Goal: Entertainment & Leisure: Consume media (video, audio)

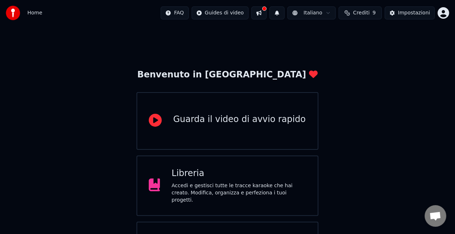
scroll to position [45, 0]
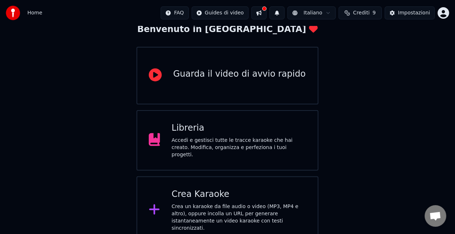
click at [213, 136] on div "Libreria Accedi e gestisci tutte le tracce karaoke che hai creato. Modifica, or…" at bounding box center [239, 141] width 135 height 36
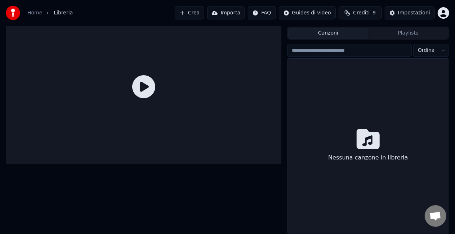
scroll to position [16, 0]
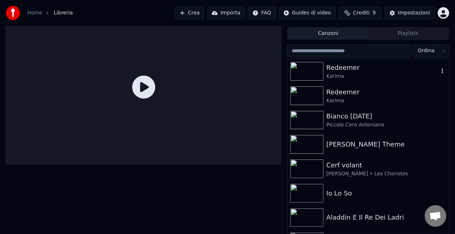
click at [367, 68] on div "Redeemer" at bounding box center [383, 68] width 112 height 10
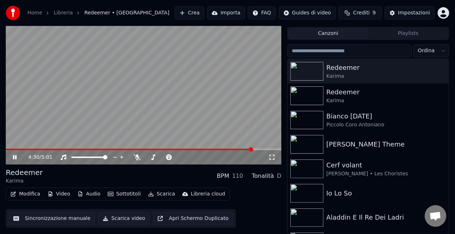
click at [253, 149] on span at bounding box center [144, 149] width 276 height 1
click at [263, 149] on span at bounding box center [144, 149] width 276 height 1
click at [257, 150] on span at bounding box center [132, 149] width 252 height 1
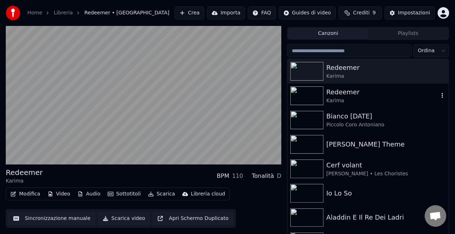
click at [351, 99] on div "Karima" at bounding box center [383, 100] width 112 height 7
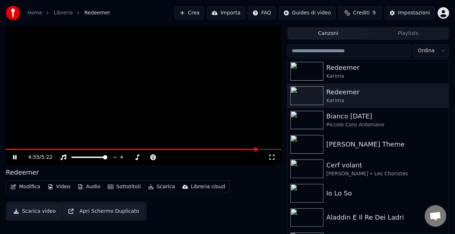
click at [257, 150] on span at bounding box center [144, 149] width 276 height 1
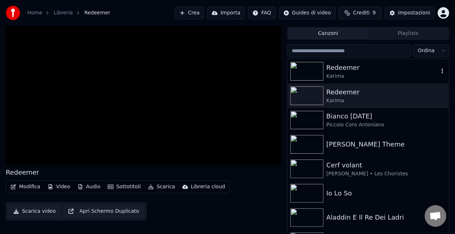
click at [352, 74] on div "Karima" at bounding box center [383, 76] width 112 height 7
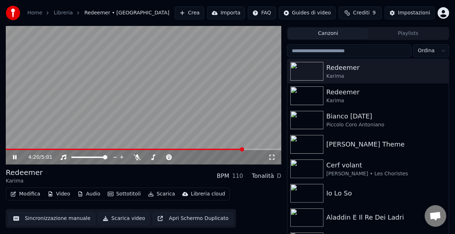
click at [244, 150] on span at bounding box center [144, 149] width 276 height 1
click at [250, 150] on span at bounding box center [144, 149] width 276 height 1
